Goal: Task Accomplishment & Management: Use online tool/utility

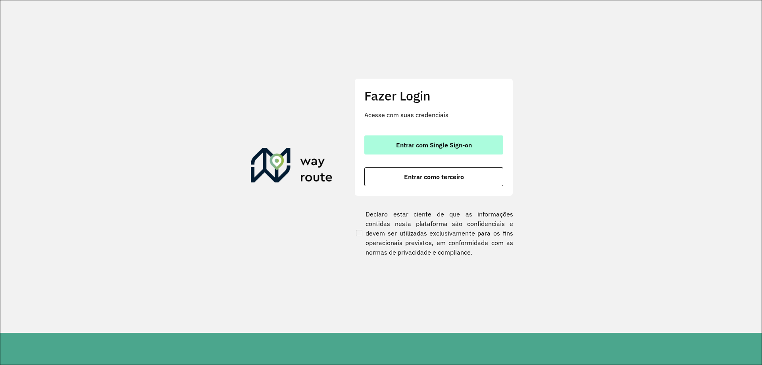
click at [414, 146] on span "Entrar com Single Sign-on" at bounding box center [434, 145] width 76 height 6
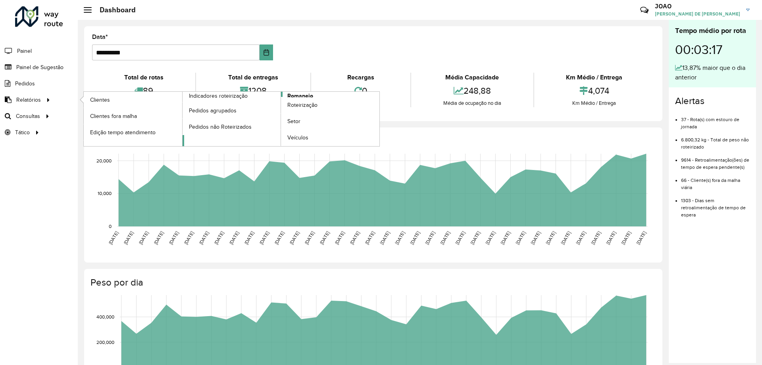
click at [303, 95] on span "Romaneio" at bounding box center [300, 96] width 26 height 8
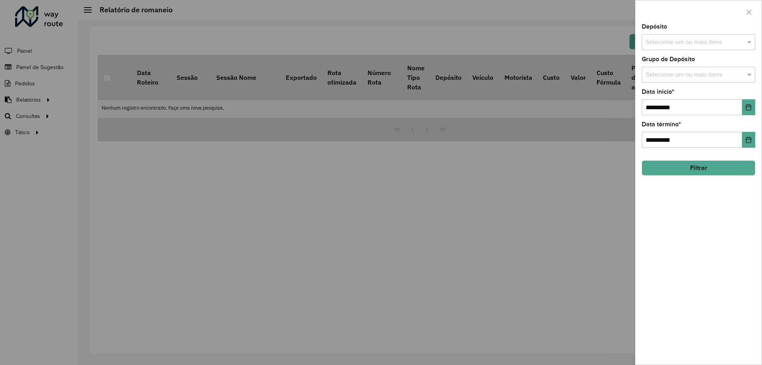
click at [664, 39] on input "text" at bounding box center [695, 43] width 102 height 10
click at [664, 80] on div "CDD Santa Luzia" at bounding box center [698, 81] width 113 height 13
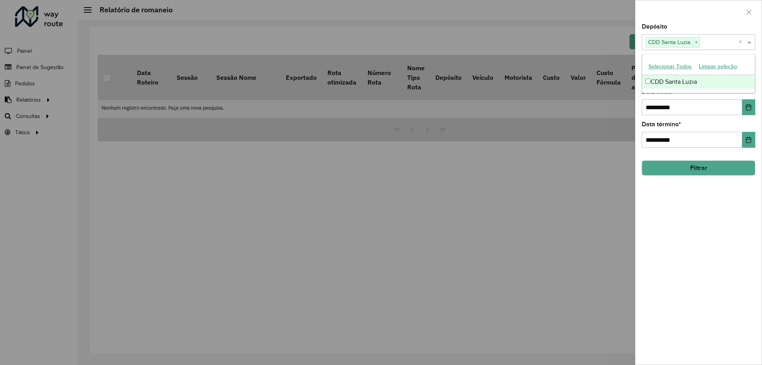
click at [703, 215] on div "**********" at bounding box center [698, 194] width 126 height 341
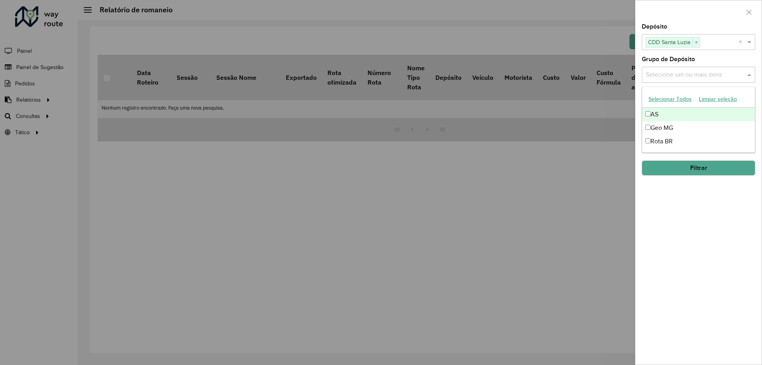
click at [676, 75] on input "text" at bounding box center [695, 75] width 102 height 10
click at [670, 142] on div "Rota BR" at bounding box center [698, 141] width 113 height 13
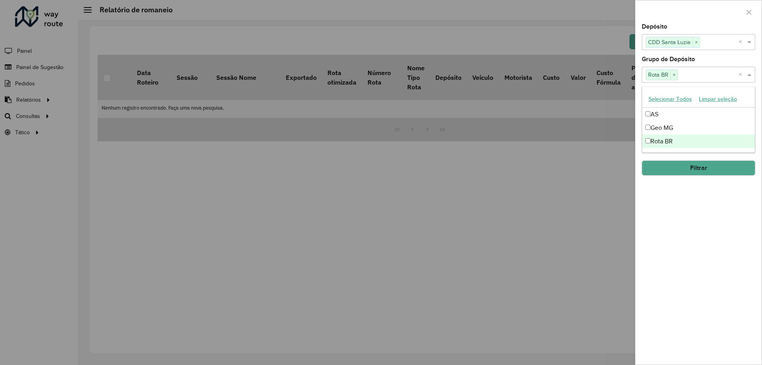
click at [679, 211] on div "**********" at bounding box center [698, 194] width 126 height 341
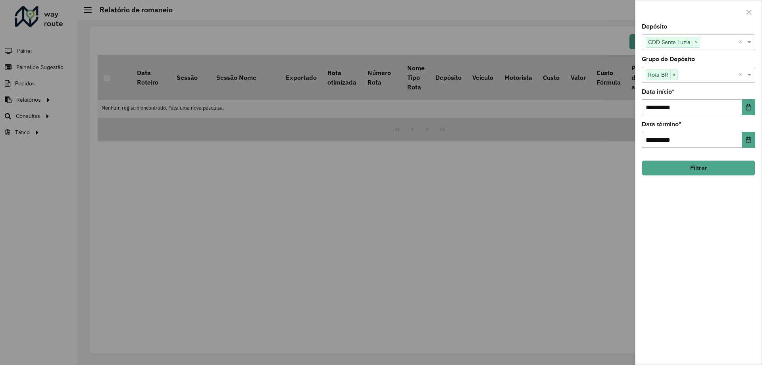
click at [697, 171] on button "Filtrar" at bounding box center [699, 167] width 114 height 15
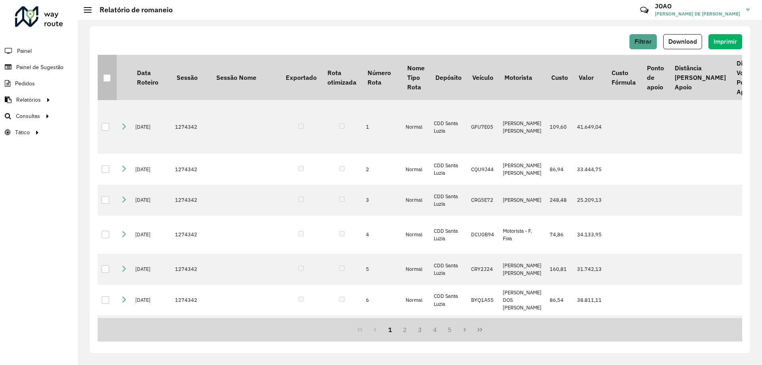
click at [103, 76] on div at bounding box center [107, 78] width 8 height 8
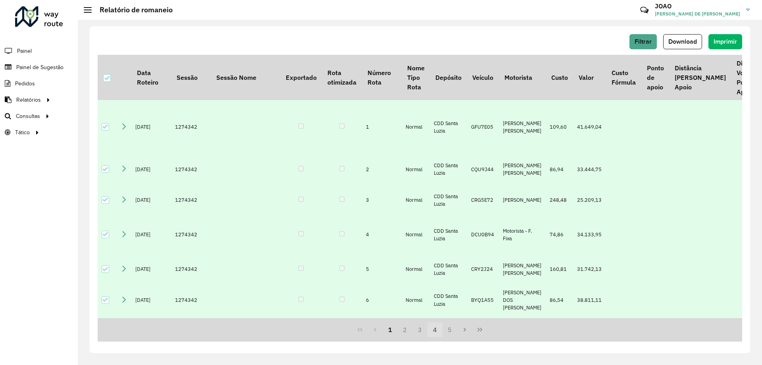
click at [432, 335] on button "4" at bounding box center [434, 329] width 15 height 15
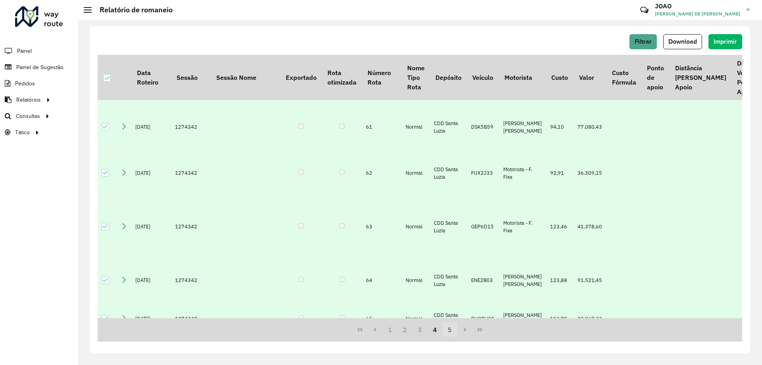
click at [446, 333] on button "5" at bounding box center [450, 329] width 15 height 15
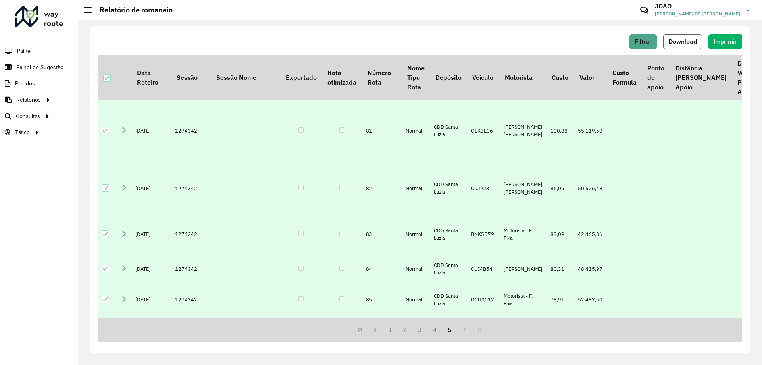
click at [681, 36] on button "Download" at bounding box center [682, 41] width 39 height 15
click at [129, 119] on link "Roteirização" at bounding box center [132, 116] width 97 height 16
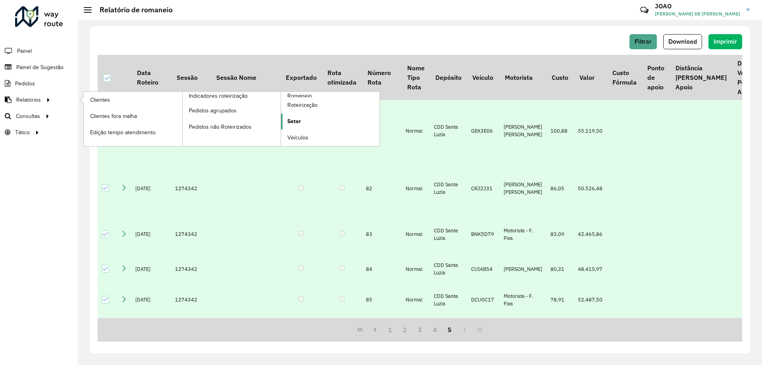
click at [304, 119] on link "Setor" at bounding box center [330, 122] width 98 height 16
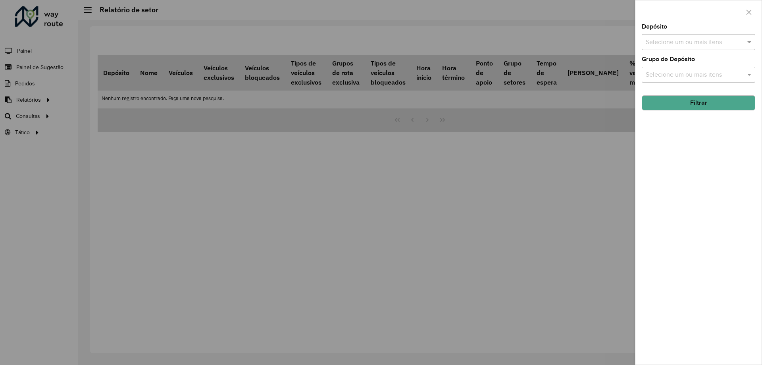
click at [692, 43] on input "text" at bounding box center [695, 43] width 102 height 10
click at [680, 87] on div "CDD Santa Luzia" at bounding box center [698, 81] width 113 height 13
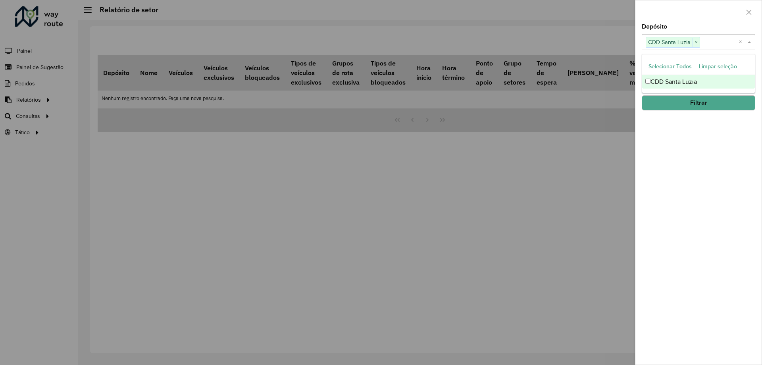
click at [681, 141] on div "Depósito Selecione um ou mais itens CDD Santa Luzia × × Grupo de Depósito Selec…" at bounding box center [698, 194] width 126 height 341
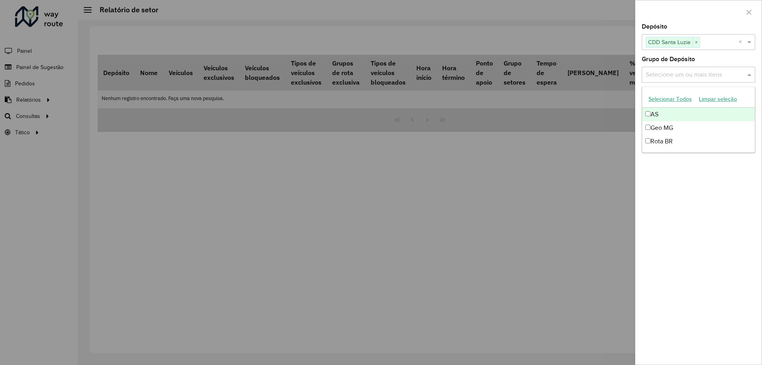
click at [677, 73] on input "text" at bounding box center [695, 75] width 102 height 10
click at [676, 140] on div "Rota BR" at bounding box center [698, 141] width 113 height 13
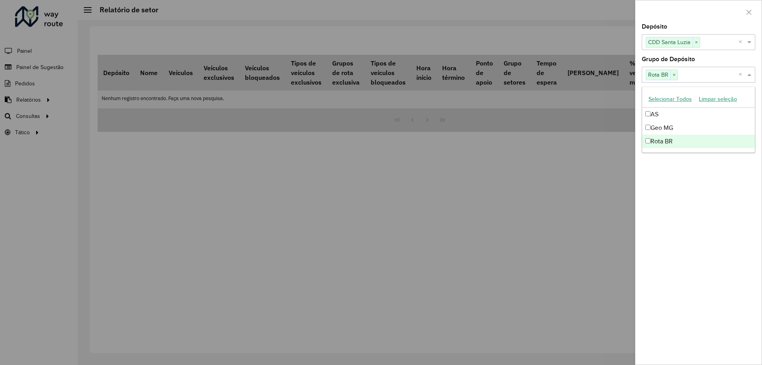
click at [686, 174] on div "Depósito Selecione um ou mais itens CDD Santa Luzia × × Grupo de Depósito Selec…" at bounding box center [698, 194] width 126 height 341
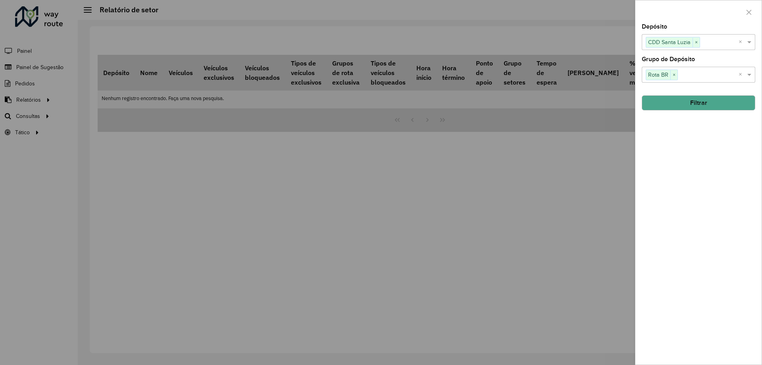
click at [696, 104] on button "Filtrar" at bounding box center [699, 102] width 114 height 15
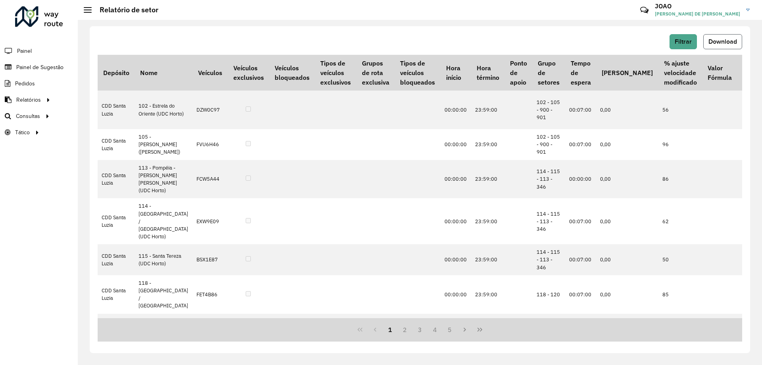
click at [710, 42] on span "Download" at bounding box center [722, 41] width 29 height 7
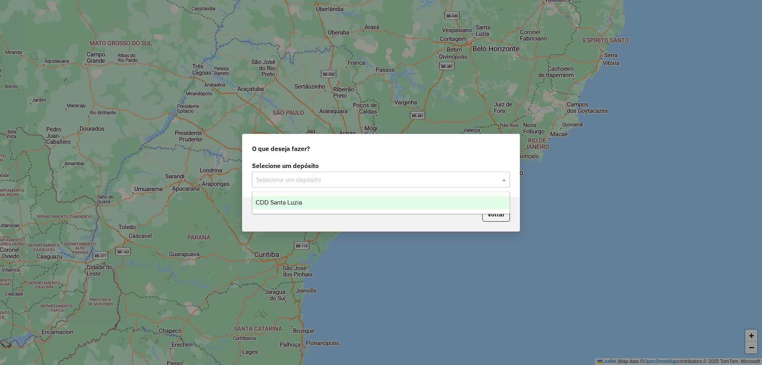
click at [392, 182] on input "text" at bounding box center [373, 180] width 234 height 10
click at [375, 206] on div "CDD Santa Luzia" at bounding box center [380, 202] width 257 height 13
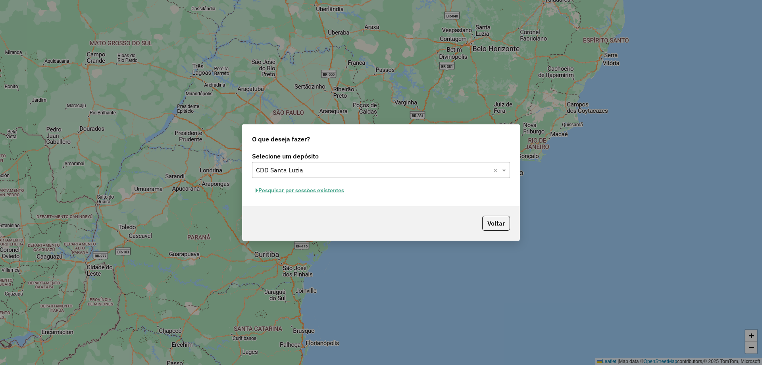
click at [333, 193] on button "Pesquisar por sessões existentes" at bounding box center [300, 190] width 96 height 12
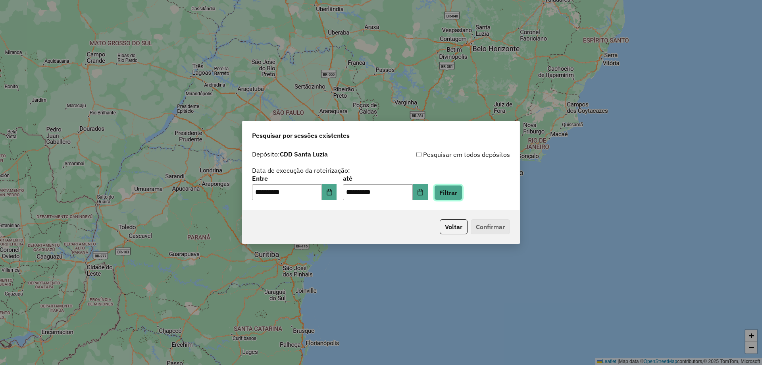
click at [457, 193] on button "Filtrar" at bounding box center [448, 192] width 28 height 15
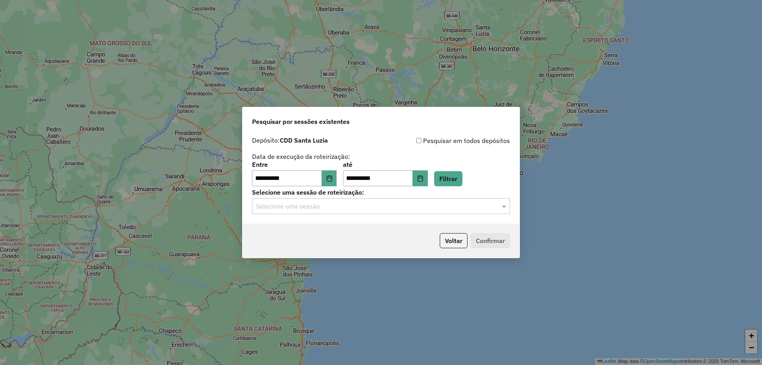
click at [409, 203] on input "text" at bounding box center [373, 207] width 234 height 10
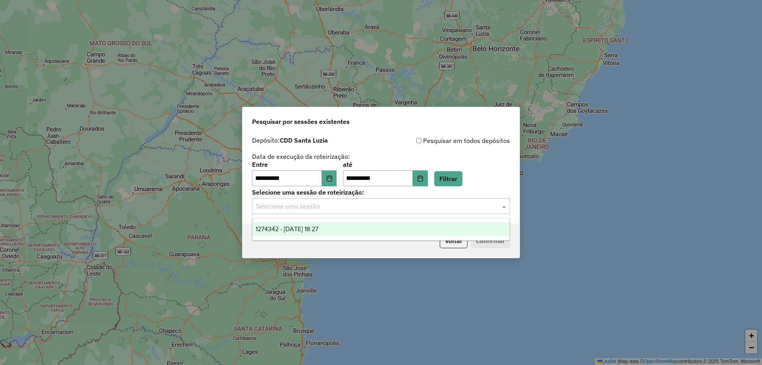
click at [398, 232] on div "1274342 - 12/09/2025 18:27" at bounding box center [380, 228] width 257 height 13
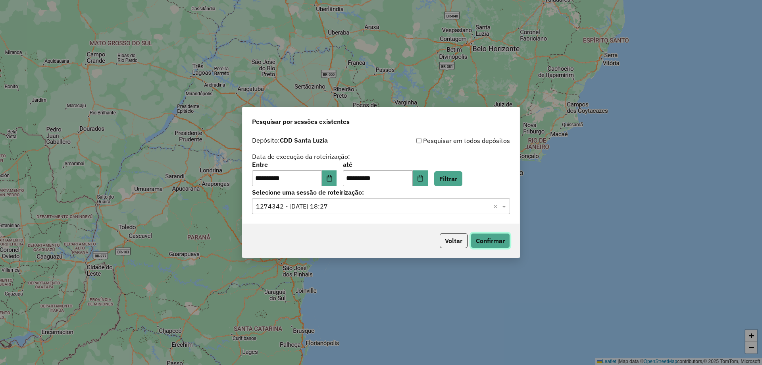
click at [483, 236] on button "Confirmar" at bounding box center [490, 240] width 39 height 15
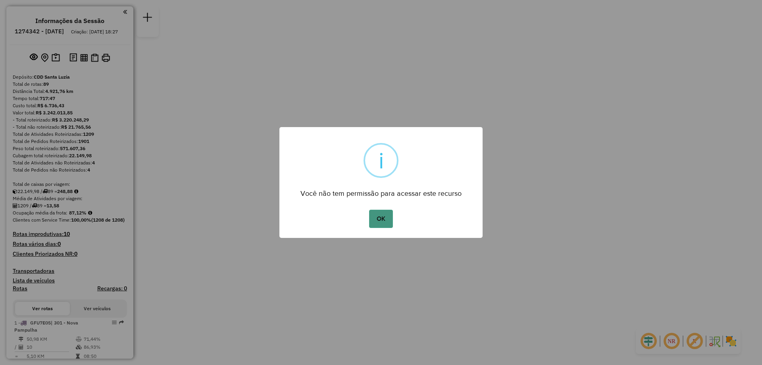
click at [381, 217] on button "OK" at bounding box center [380, 219] width 23 height 18
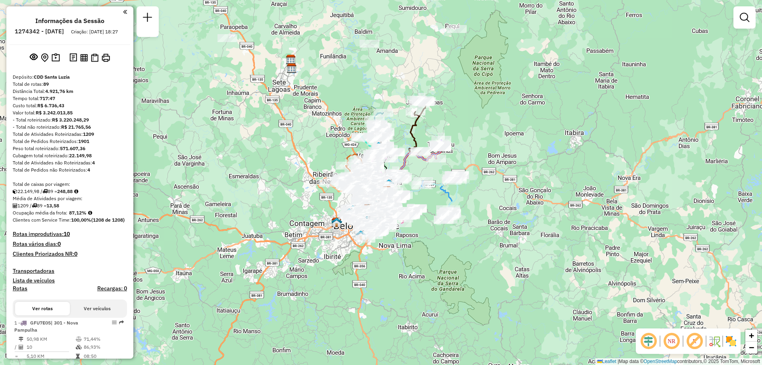
drag, startPoint x: 403, startPoint y: 212, endPoint x: 426, endPoint y: 242, distance: 38.2
click at [426, 242] on div "Janela de atendimento Grade de atendimento Capacidade Transportadoras Veículos …" at bounding box center [381, 182] width 762 height 365
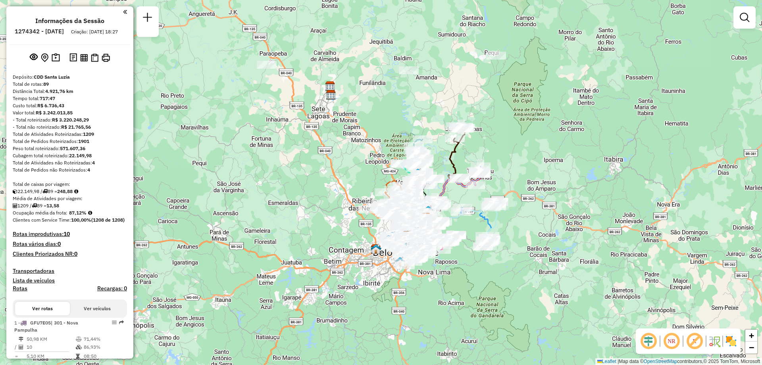
drag, startPoint x: 438, startPoint y: 241, endPoint x: 478, endPoint y: 267, distance: 47.8
click at [478, 267] on div "Janela de atendimento Grade de atendimento Capacidade Transportadoras Veículos …" at bounding box center [381, 182] width 762 height 365
click at [739, 21] on link at bounding box center [745, 18] width 16 height 16
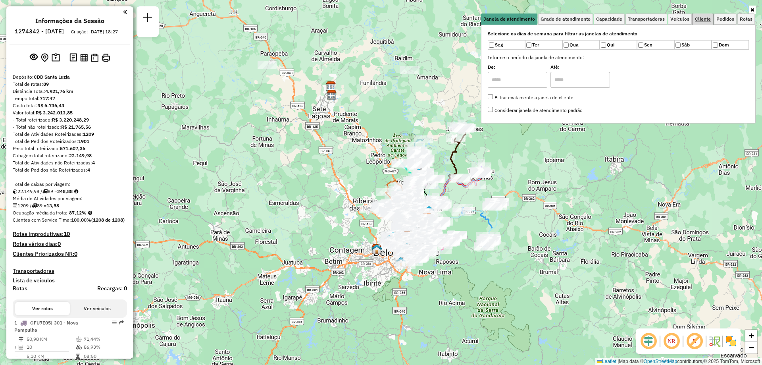
click at [706, 18] on span "Cliente" at bounding box center [703, 19] width 16 height 5
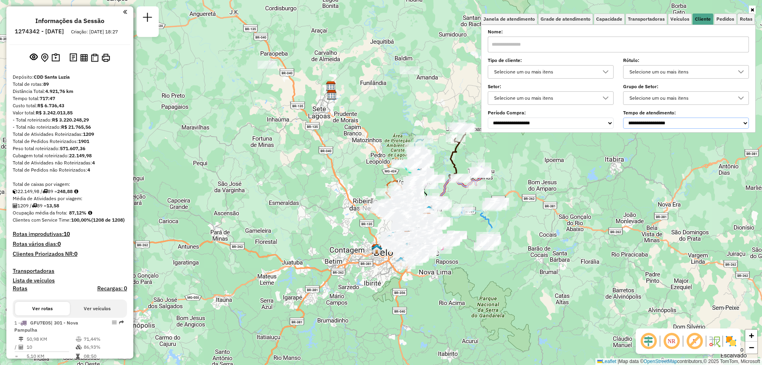
click at [679, 123] on select "**********" at bounding box center [686, 122] width 126 height 11
click at [625, 117] on select "**********" at bounding box center [686, 122] width 126 height 11
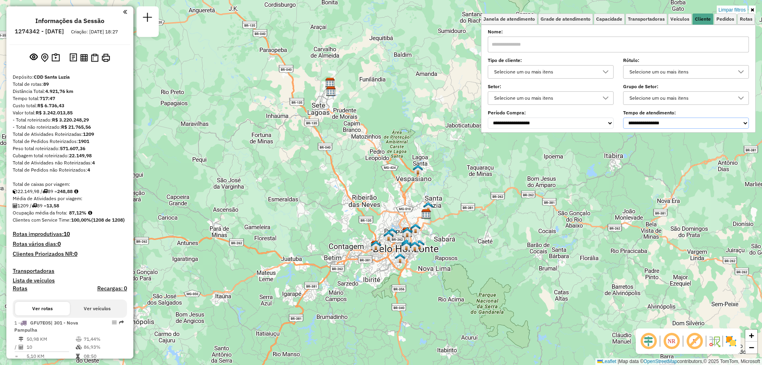
click at [714, 120] on select "**********" at bounding box center [686, 122] width 126 height 11
select select "**********"
click at [625, 117] on select "**********" at bounding box center [686, 122] width 126 height 11
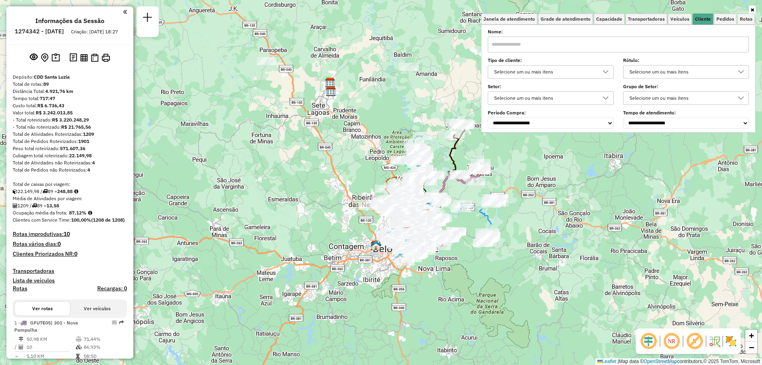
click at [596, 58] on label "Tipo de cliente:" at bounding box center [551, 60] width 126 height 7
